Goal: Task Accomplishment & Management: Complete application form

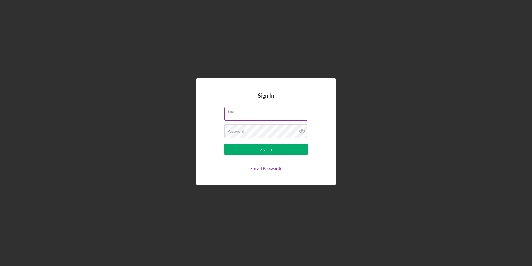
click at [235, 118] on input "Email" at bounding box center [265, 113] width 83 height 13
type input "[EMAIL_ADDRESS][DOMAIN_NAME]"
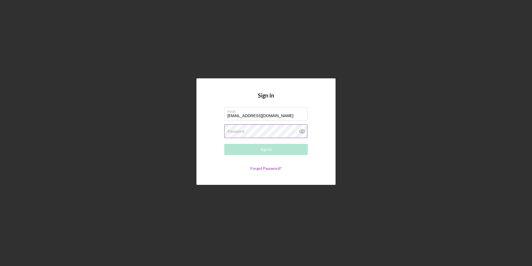
click at [232, 132] on label "Password" at bounding box center [235, 131] width 17 height 4
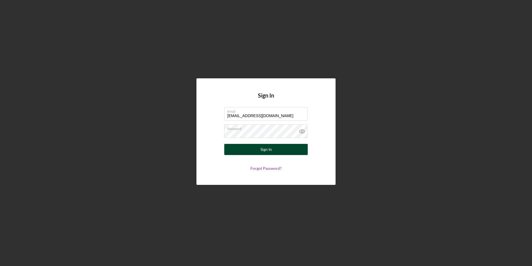
click at [266, 144] on div "Sign In" at bounding box center [265, 149] width 11 height 11
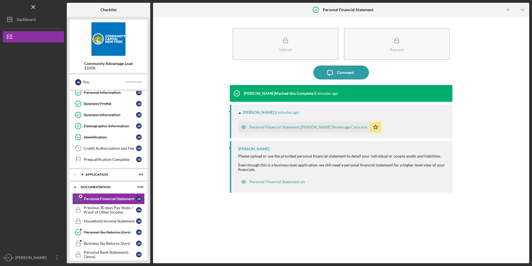
scroll to position [45, 0]
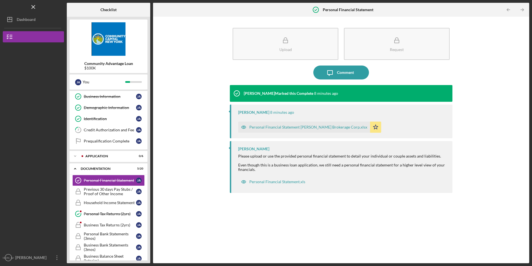
click at [271, 126] on div "Personal Financial Statement Estevez Almonte Brokerage Corp.xlsx" at bounding box center [308, 127] width 118 height 4
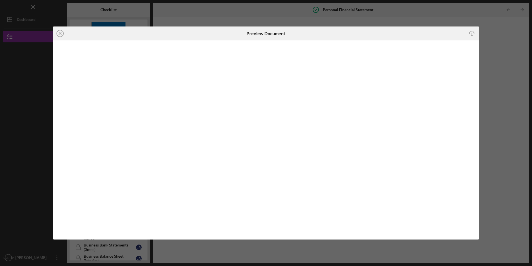
click at [473, 33] on icon "Icon/Download" at bounding box center [472, 33] width 13 height 13
click at [56, 31] on icon "Icon/Close" at bounding box center [60, 33] width 14 height 14
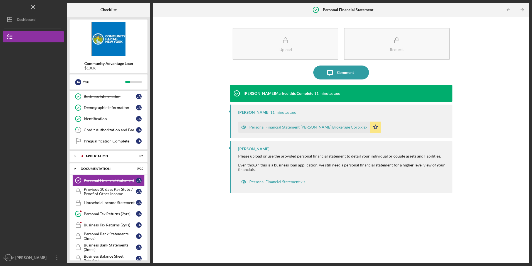
click at [285, 126] on div "Personal Financial Statement Estevez Almonte Brokerage Corp.xlsx" at bounding box center [308, 127] width 118 height 4
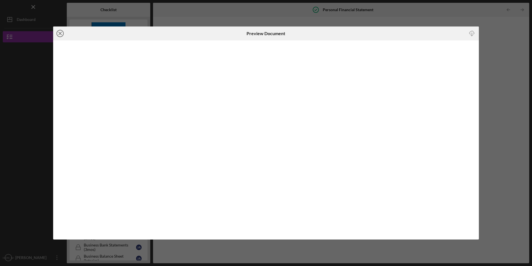
click at [62, 33] on icon "Icon/Close" at bounding box center [60, 33] width 14 height 14
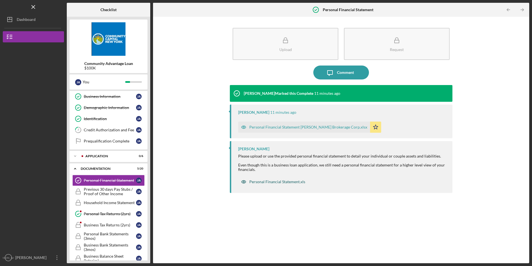
click at [274, 183] on div "Personal Financial Statement.xls" at bounding box center [277, 181] width 56 height 4
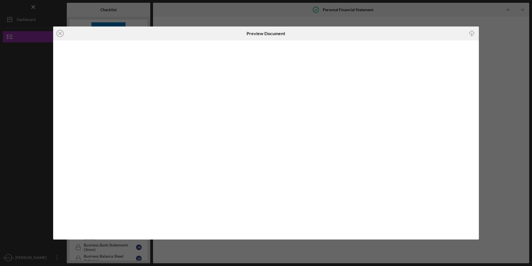
click at [473, 34] on icon "button" at bounding box center [472, 32] width 5 height 3
click at [62, 33] on icon "Icon/Close" at bounding box center [60, 33] width 14 height 14
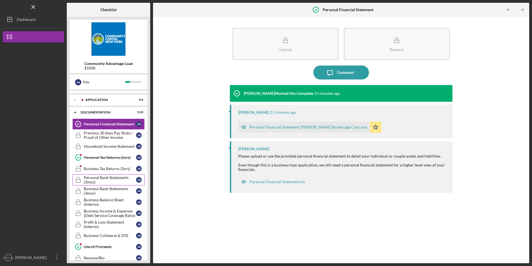
scroll to position [100, 0]
click at [94, 156] on div "Personal Tax Returns (2yrs)" at bounding box center [110, 158] width 52 height 4
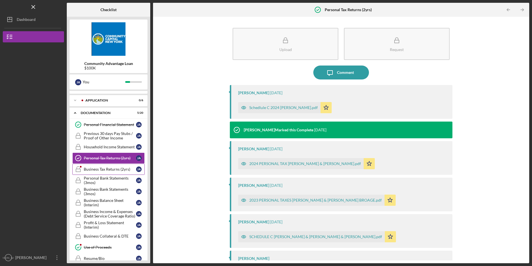
click at [86, 166] on link "Business Tax Returns (2yrs) Business Tax Returns (2yrs) J A" at bounding box center [108, 168] width 72 height 11
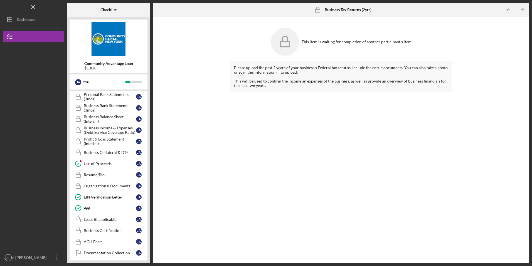
scroll to position [225, 0]
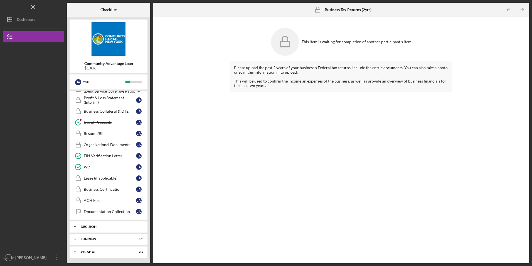
click at [90, 226] on div "Decision" at bounding box center [111, 226] width 60 height 3
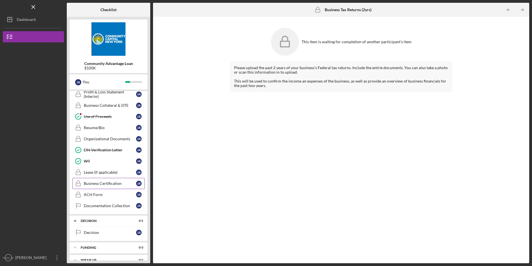
scroll to position [239, 0]
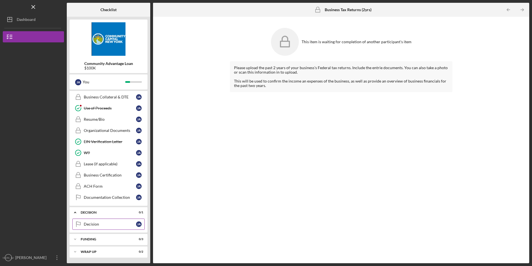
click at [89, 225] on div "Decision" at bounding box center [110, 224] width 52 height 4
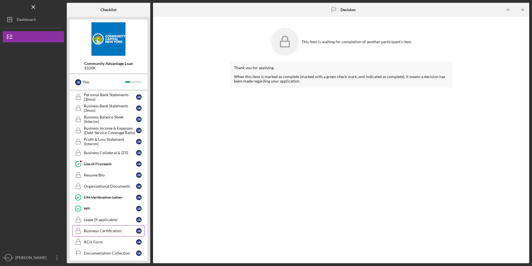
scroll to position [239, 0]
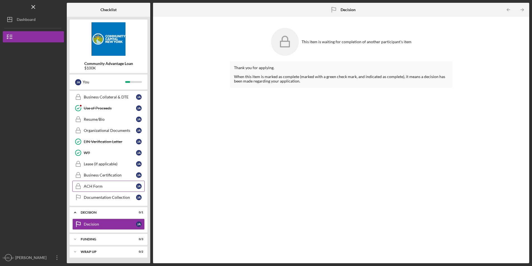
click at [96, 186] on div "ACH Form" at bounding box center [110, 186] width 52 height 4
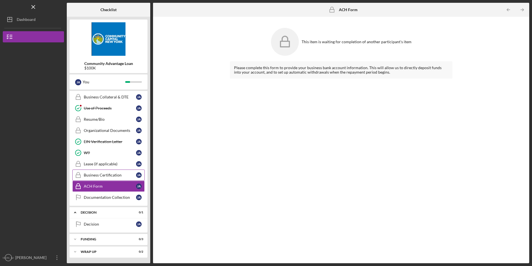
click at [98, 176] on div "Business Certification" at bounding box center [110, 175] width 52 height 4
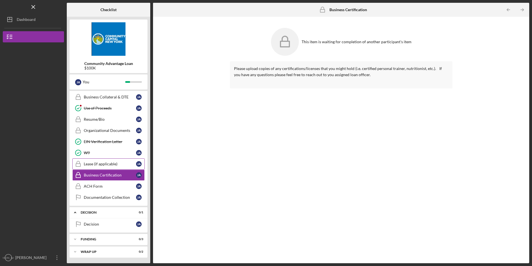
click at [96, 163] on div "Lease (if applicable)" at bounding box center [110, 163] width 52 height 4
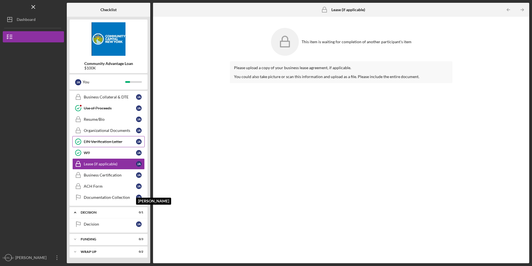
scroll to position [100, 0]
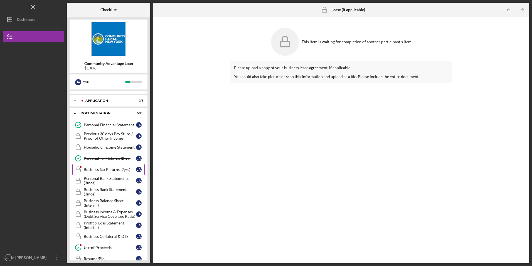
click at [97, 168] on div "Business Tax Returns (2yrs)" at bounding box center [110, 169] width 52 height 4
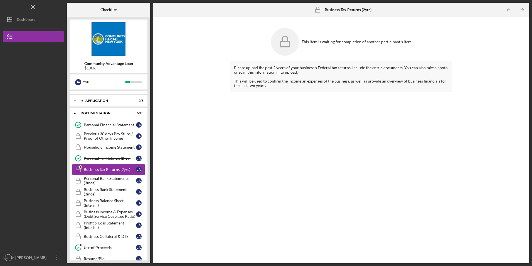
click at [97, 168] on div "Business Tax Returns (2yrs)" at bounding box center [110, 169] width 52 height 4
click at [91, 160] on div "Personal Tax Returns (2yrs)" at bounding box center [110, 158] width 52 height 4
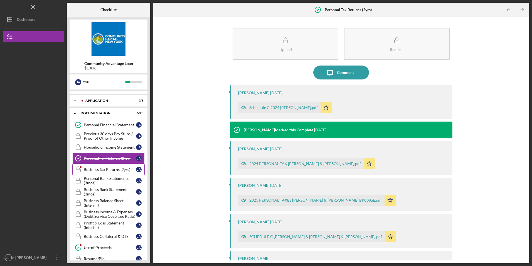
click at [92, 170] on div "Business Tax Returns (2yrs)" at bounding box center [110, 169] width 52 height 4
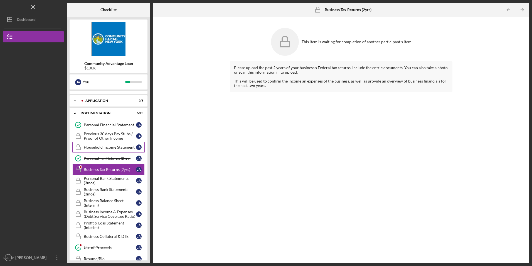
click at [103, 147] on div "Household Income Statement" at bounding box center [110, 147] width 52 height 4
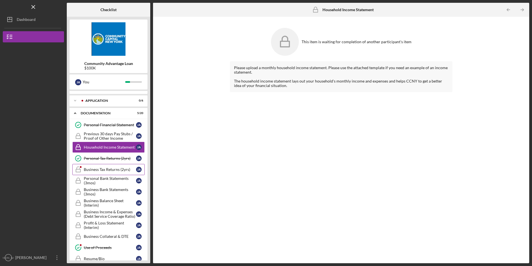
click at [100, 166] on link "Business Tax Returns (2yrs) Business Tax Returns (2yrs) J A" at bounding box center [108, 169] width 72 height 11
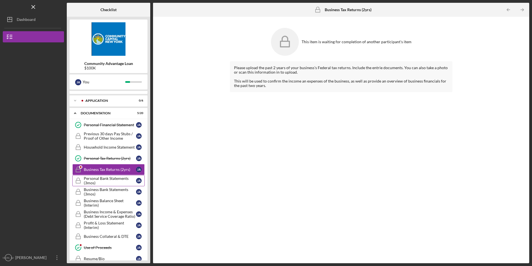
click at [108, 177] on div "Personal Bank Statements (3mos)" at bounding box center [110, 180] width 52 height 9
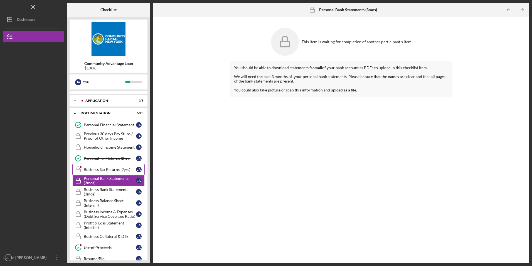
click at [111, 170] on div "Business Tax Returns (2yrs)" at bounding box center [110, 169] width 52 height 4
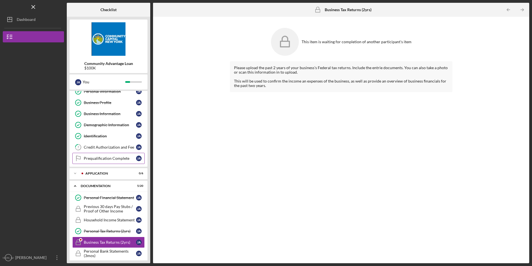
scroll to position [28, 0]
click at [77, 173] on icon "Icon/Expander" at bounding box center [75, 172] width 11 height 11
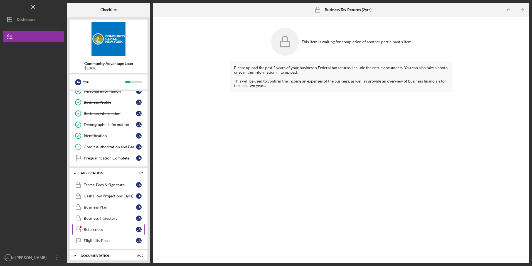
click at [101, 227] on div "References" at bounding box center [110, 229] width 52 height 4
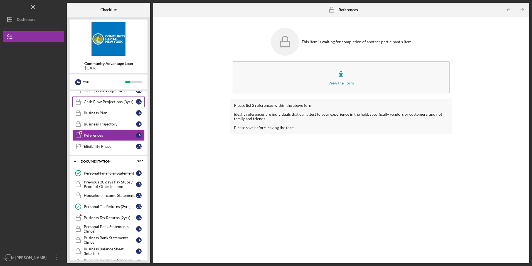
scroll to position [139, 0]
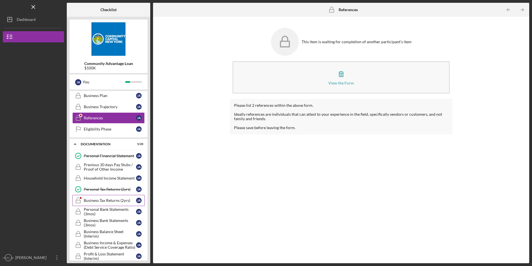
click at [99, 197] on link "Business Tax Returns (2yrs) Business Tax Returns (2yrs) J A" at bounding box center [108, 200] width 72 height 11
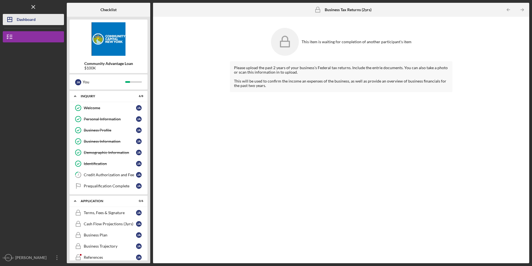
click at [9, 18] on icon "Icon/Dashboard" at bounding box center [10, 20] width 14 height 14
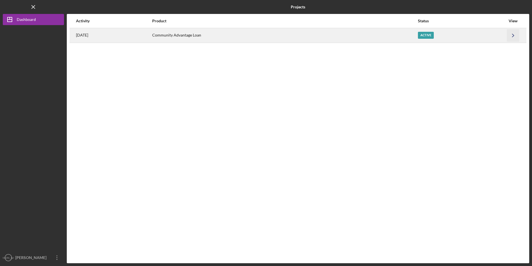
click at [512, 34] on icon "Icon/Navigate" at bounding box center [513, 35] width 13 height 13
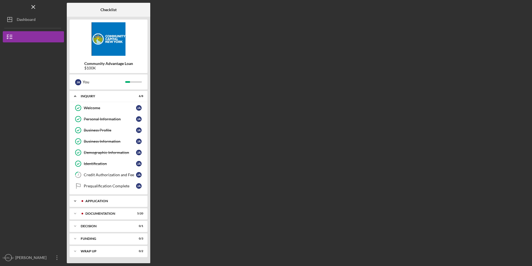
click at [107, 202] on div "Application" at bounding box center [112, 200] width 55 height 3
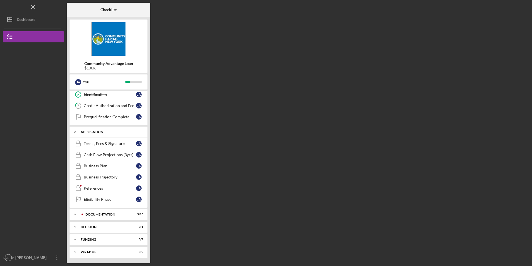
scroll to position [69, 0]
click at [99, 216] on div "Icon/Expander Documentation 5 / 20" at bounding box center [109, 213] width 78 height 11
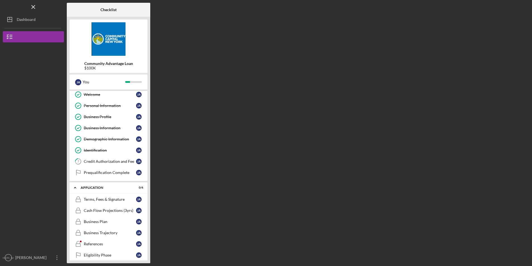
scroll to position [0, 0]
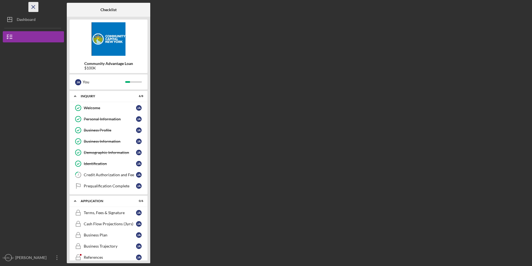
click at [33, 6] on line "button" at bounding box center [33, 6] width 3 height 3
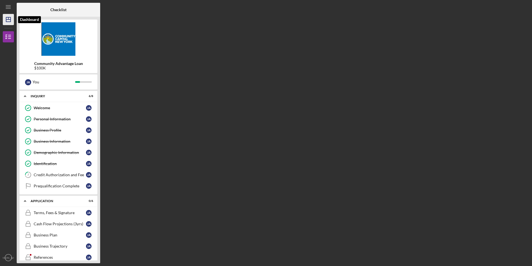
click at [7, 19] on icon "Icon/Dashboard" at bounding box center [8, 20] width 14 height 14
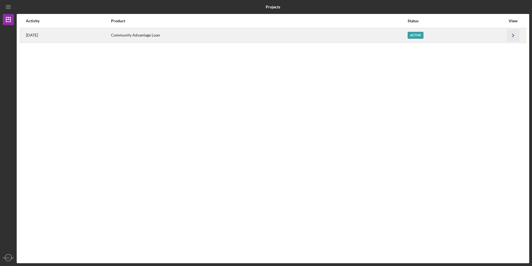
click at [515, 35] on icon "Icon/Navigate" at bounding box center [513, 35] width 13 height 13
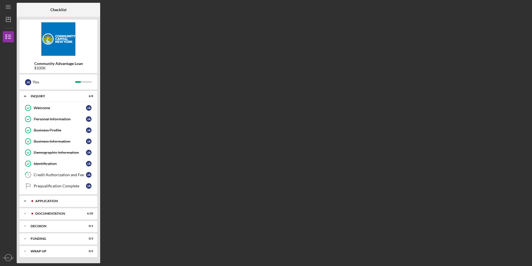
click at [42, 200] on div "Application" at bounding box center [62, 200] width 55 height 3
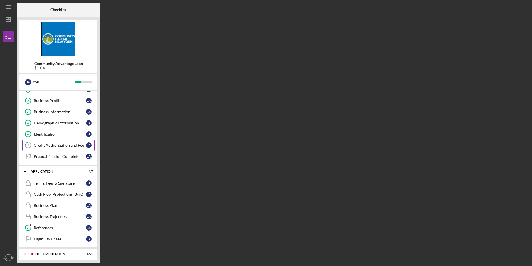
scroll to position [69, 0]
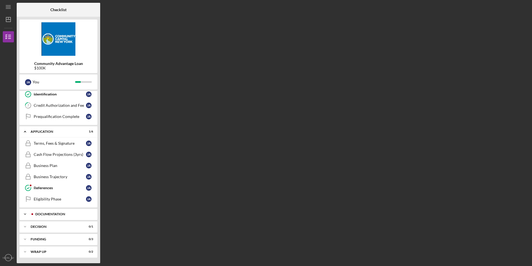
click at [62, 214] on div "Documentation" at bounding box center [62, 213] width 55 height 3
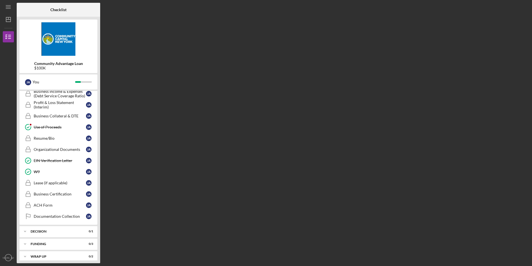
scroll to position [295, 0]
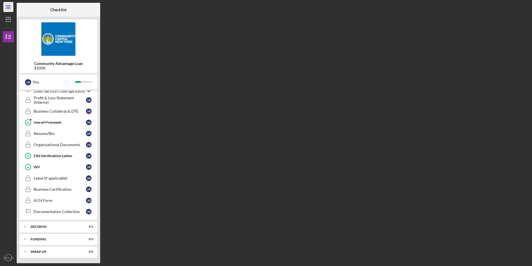
click at [9, 6] on icon "Icon/Menu" at bounding box center [8, 7] width 13 height 13
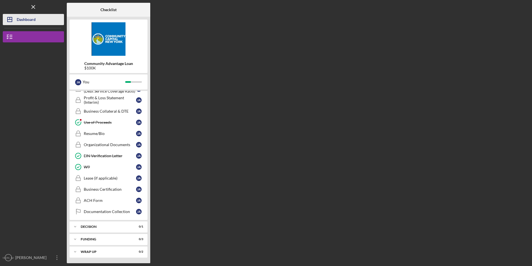
click at [26, 19] on div "Dashboard" at bounding box center [26, 20] width 19 height 13
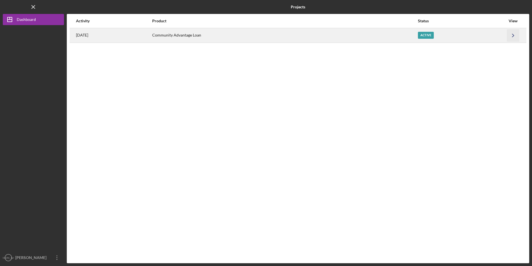
click at [511, 36] on icon "Icon/Navigate" at bounding box center [513, 35] width 13 height 13
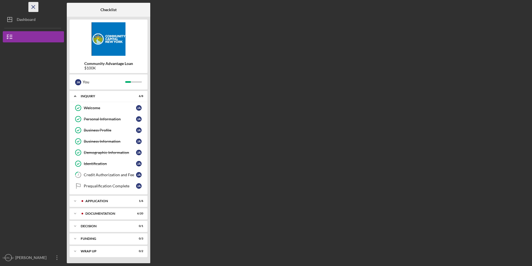
click at [34, 7] on icon "Icon/Menu Close" at bounding box center [33, 7] width 13 height 13
